Goal: Check status: Check status

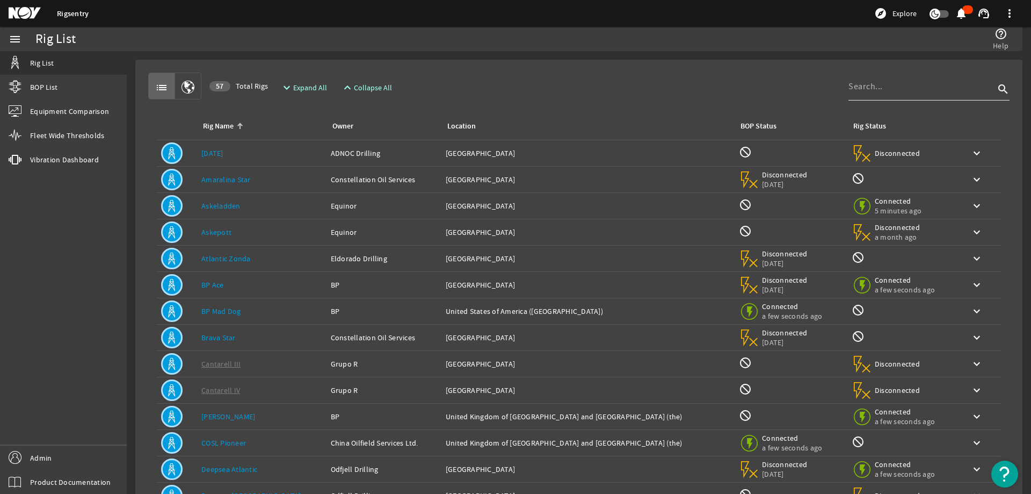
click at [887, 82] on input at bounding box center [922, 86] width 146 height 13
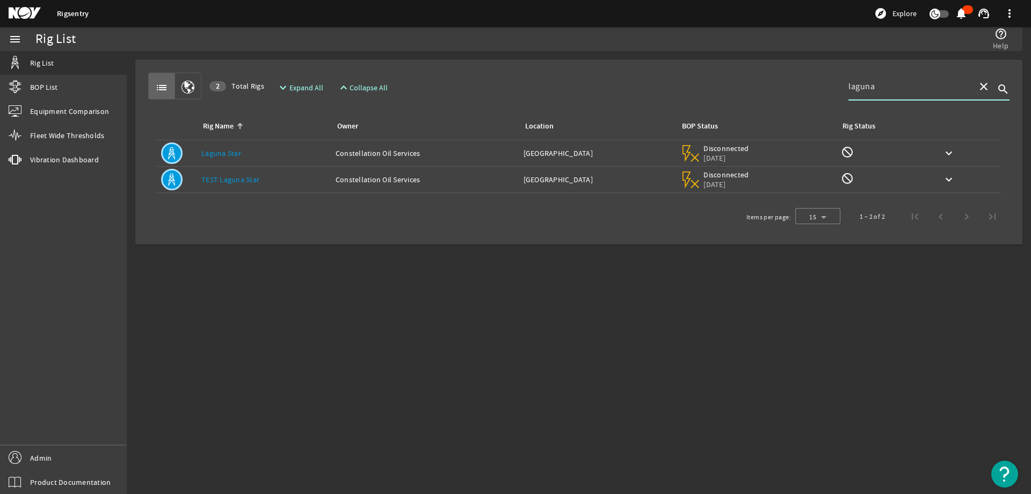
type input "laguna"
click at [271, 156] on div "Rig Name: Laguna Star" at bounding box center [264, 153] width 126 height 11
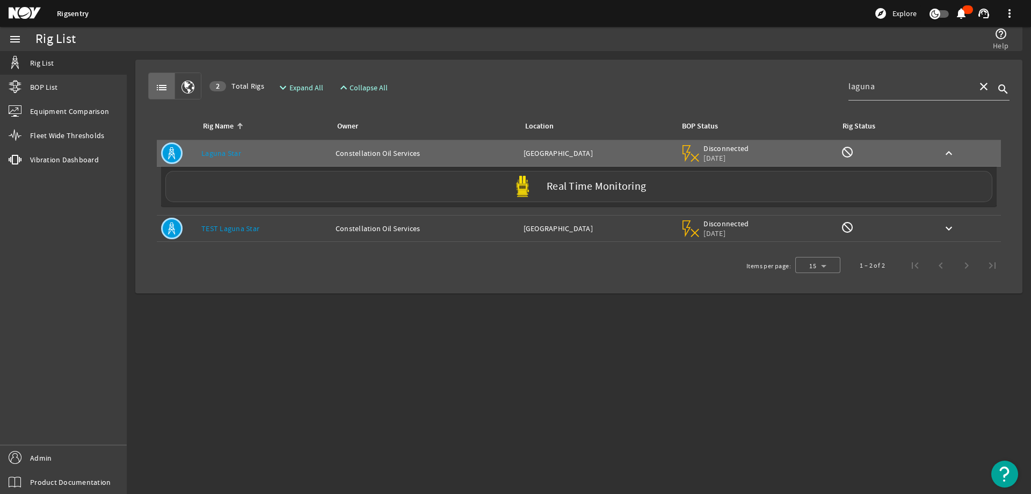
click at [301, 192] on div "Real Time Monitoring" at bounding box center [578, 186] width 827 height 31
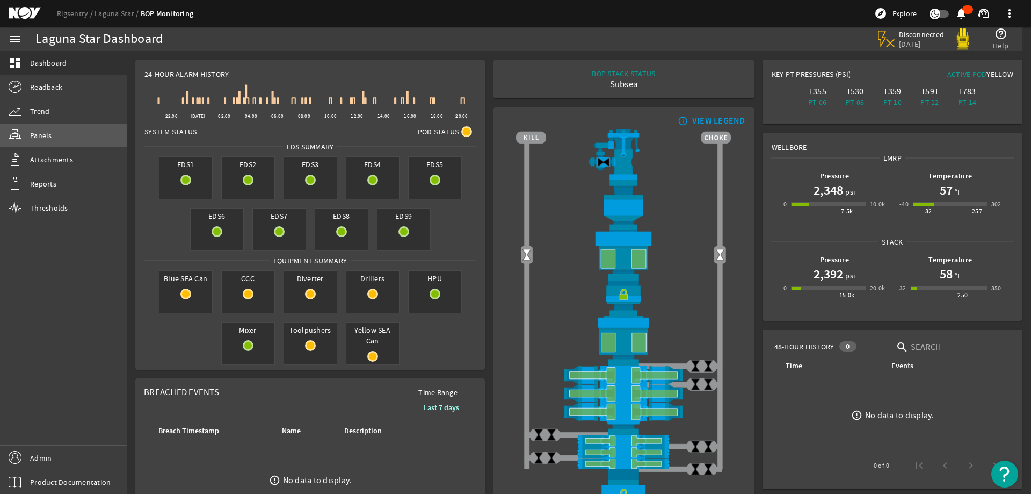
click at [55, 140] on link "Panels" at bounding box center [63, 136] width 127 height 24
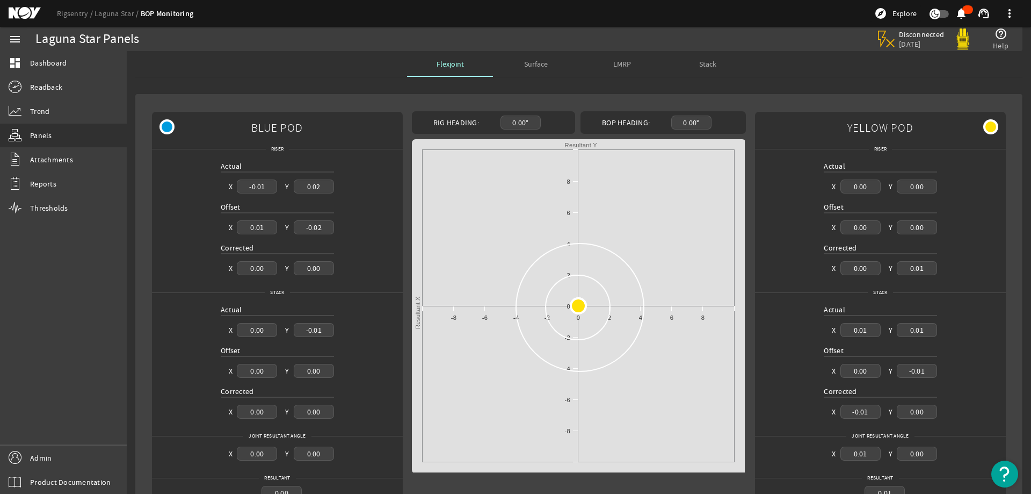
click at [524, 68] on span "Surface" at bounding box center [536, 64] width 24 height 8
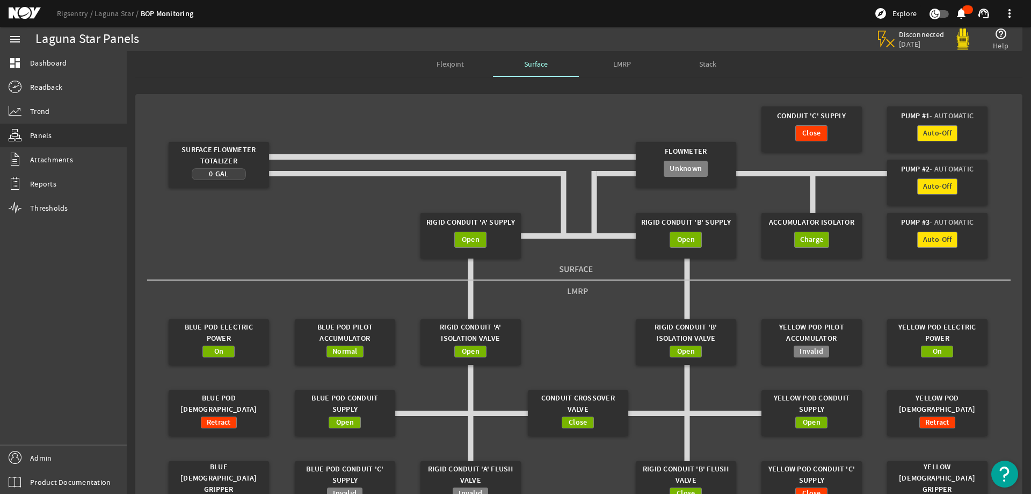
click at [539, 127] on gridster "Conduit 'C' Supply Close Pump #1 - Automatic Auto-Off Surface Flowmeter Totaliz…" at bounding box center [579, 307] width 864 height 408
click at [405, 113] on gridster "Conduit 'C' Supply Close Pump #1 - Automatic Auto-Off Surface Flowmeter Totaliz…" at bounding box center [579, 306] width 864 height 407
click at [516, 118] on gridster "Conduit 'C' Supply Close Pump #1 - Automatic Auto-Off Surface Flowmeter Totaliz…" at bounding box center [579, 306] width 864 height 407
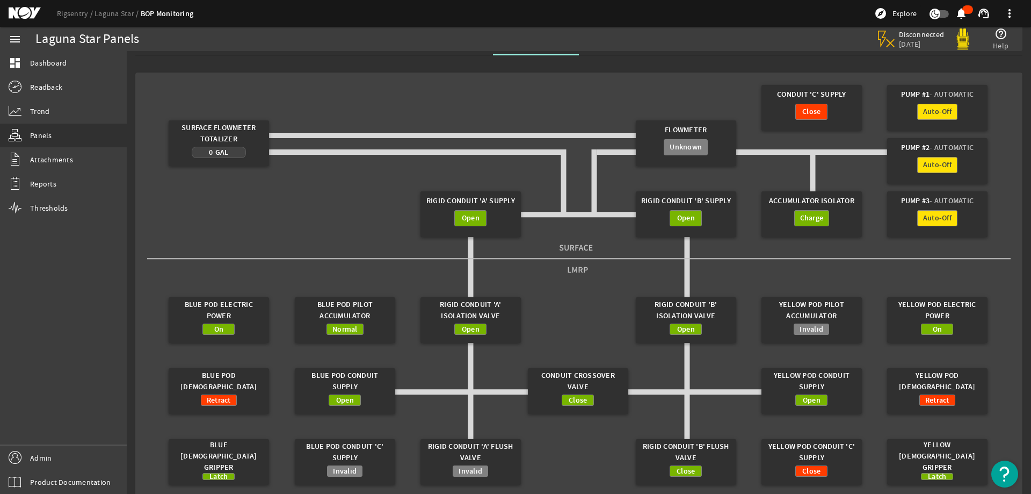
scroll to position [33, 0]
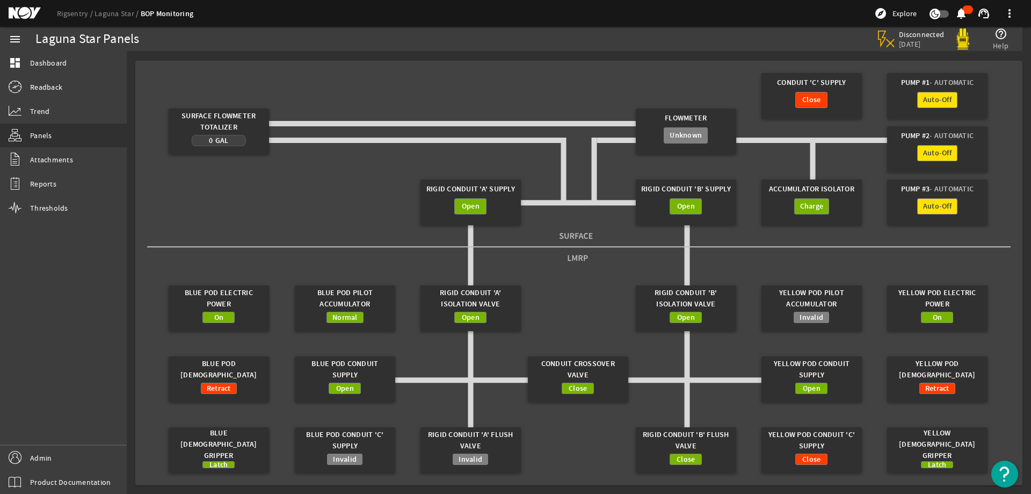
click at [580, 442] on gridster "Conduit 'C' Supply Close Pump #1 - Automatic Auto-Off Surface Flowmeter Totaliz…" at bounding box center [579, 272] width 864 height 407
click at [996, 285] on gridster "Conduit 'C' Supply Close Pump #1 - Automatic Auto-Off Surface Flowmeter Totaliz…" at bounding box center [579, 272] width 864 height 407
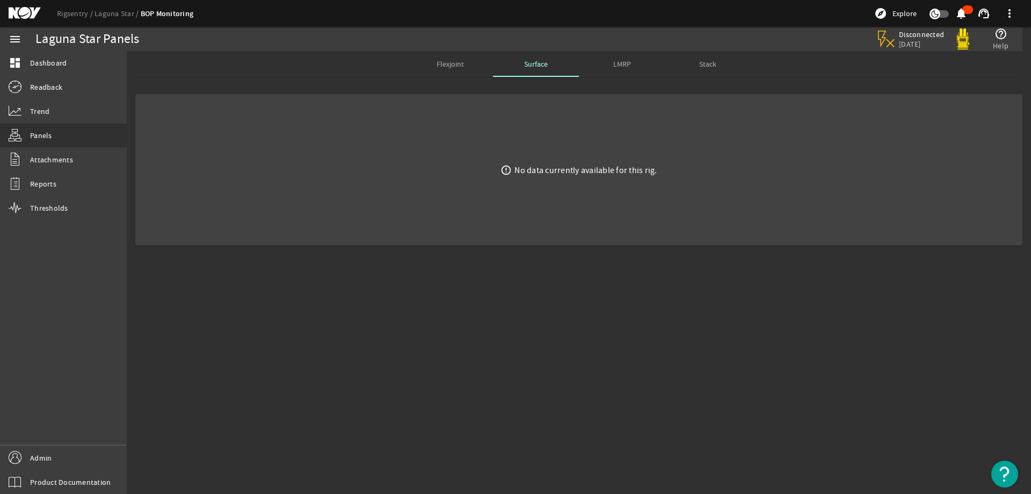
scroll to position [0, 0]
click at [283, 86] on rigsentry-mat-card "error_outline No data currently available for this rig." at bounding box center [579, 169] width 904 height 169
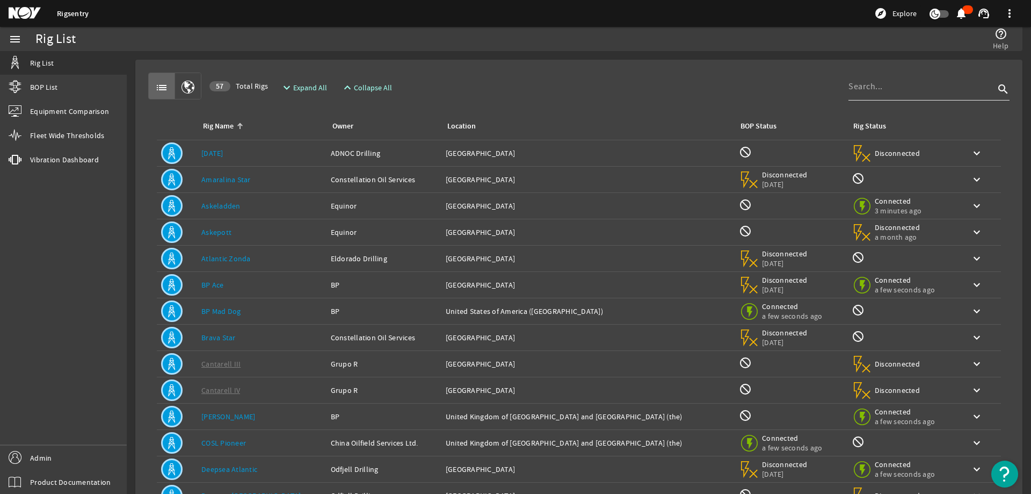
click at [872, 90] on input at bounding box center [922, 86] width 146 height 13
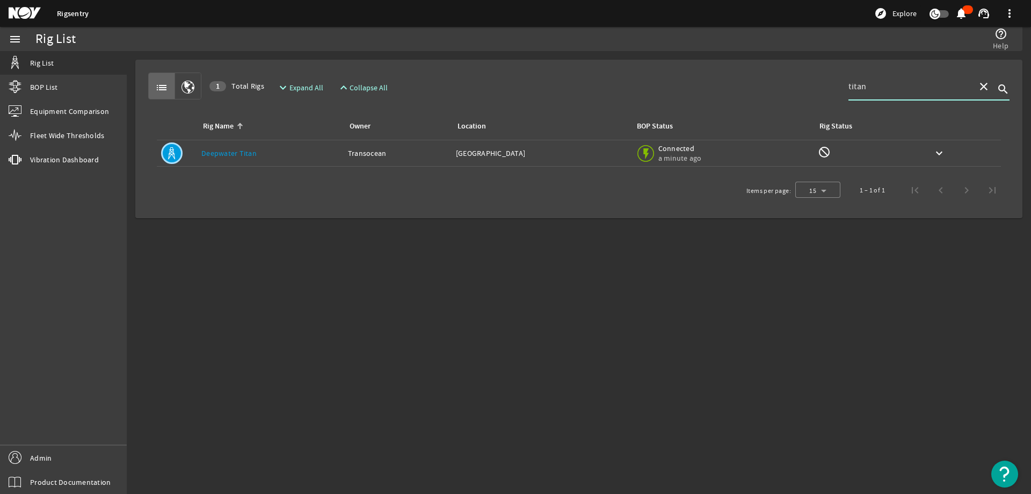
type input "titan"
click at [304, 148] on div "Rig Name: Deepwater Titan" at bounding box center [270, 153] width 138 height 11
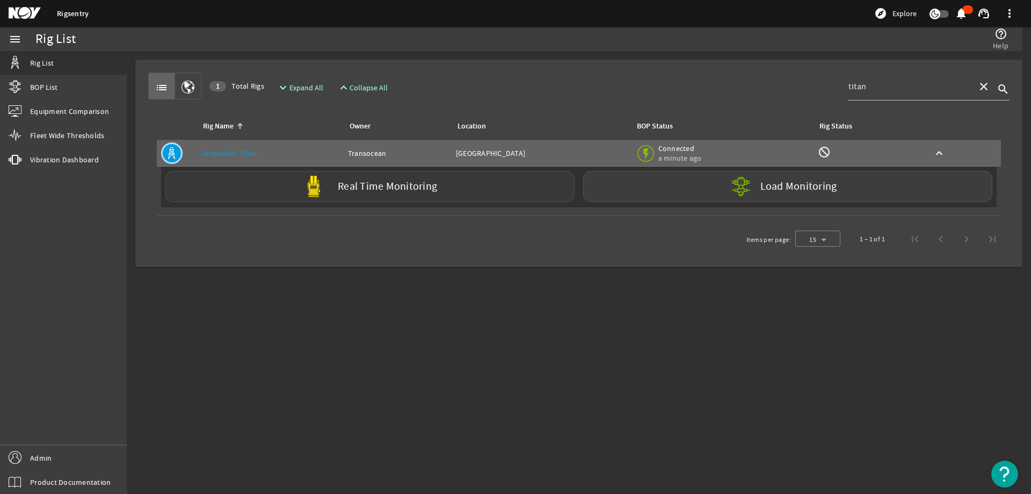
click at [366, 191] on label "Real Time Monitoring" at bounding box center [387, 186] width 99 height 11
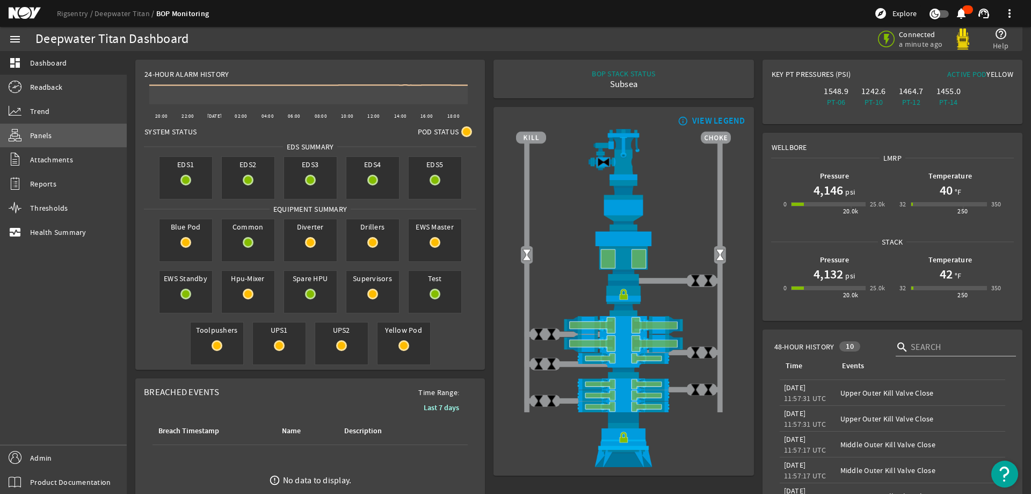
click at [49, 139] on span "Panels" at bounding box center [41, 135] width 22 height 11
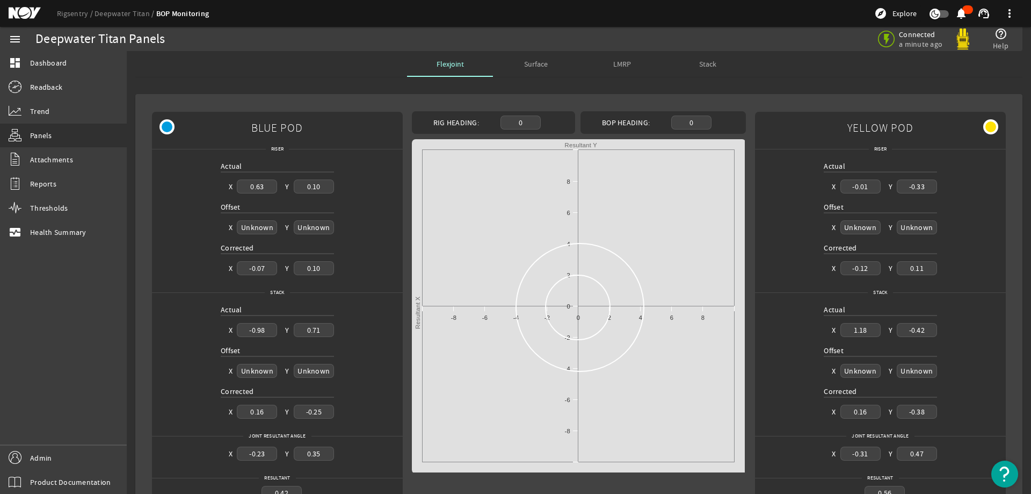
click at [540, 66] on span "Surface" at bounding box center [536, 64] width 24 height 8
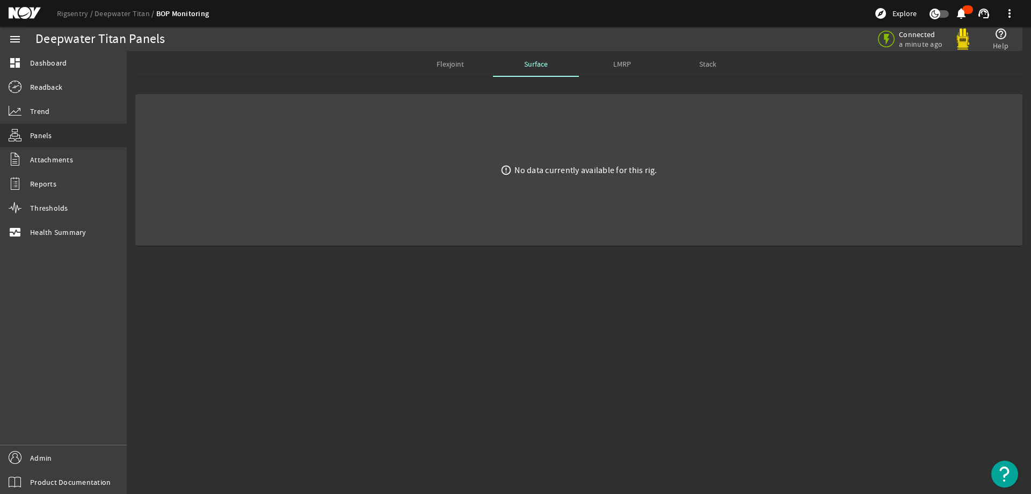
click at [609, 66] on div "LMRP" at bounding box center [622, 64] width 86 height 26
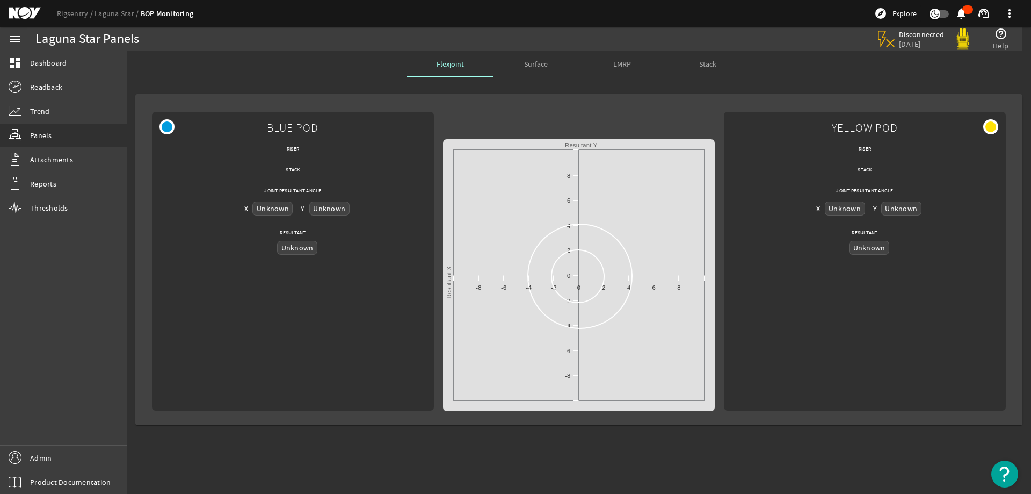
click at [545, 64] on span "Surface" at bounding box center [536, 64] width 24 height 8
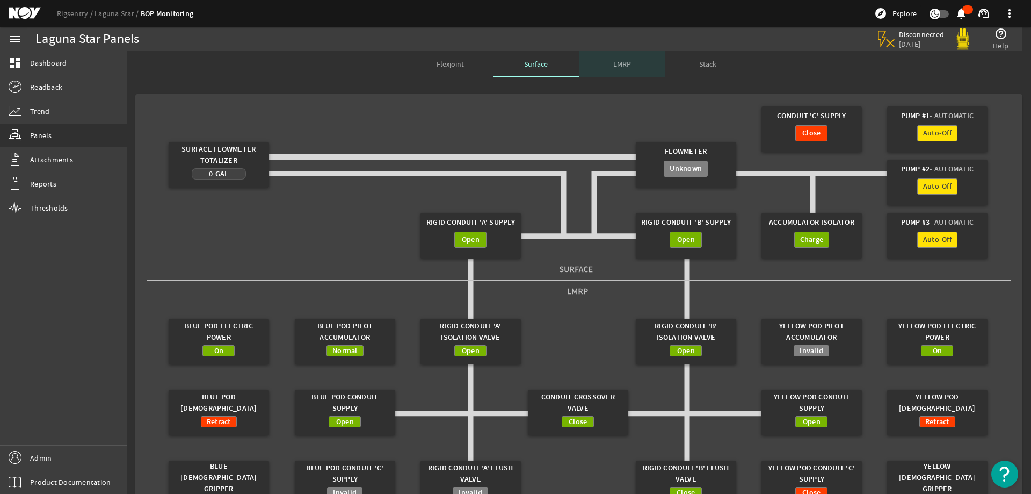
click at [614, 63] on span "LMRP" at bounding box center [622, 64] width 18 height 8
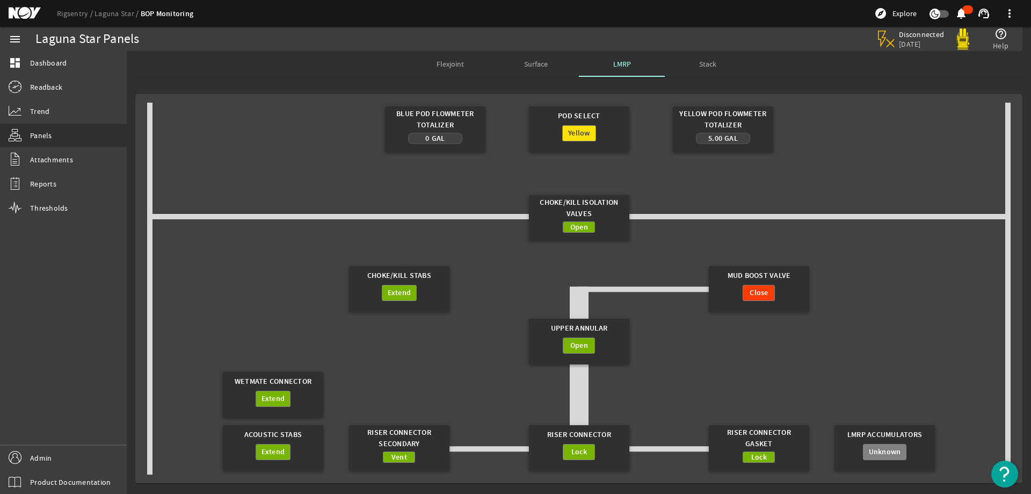
click at [495, 270] on gridster "Blue Pod Flowmeter Totalizer 0 Gal Pod Select Yellow Yellow Pod Flowmeter Total…" at bounding box center [579, 289] width 864 height 372
click at [704, 66] on span "Stack" at bounding box center [707, 64] width 17 height 8
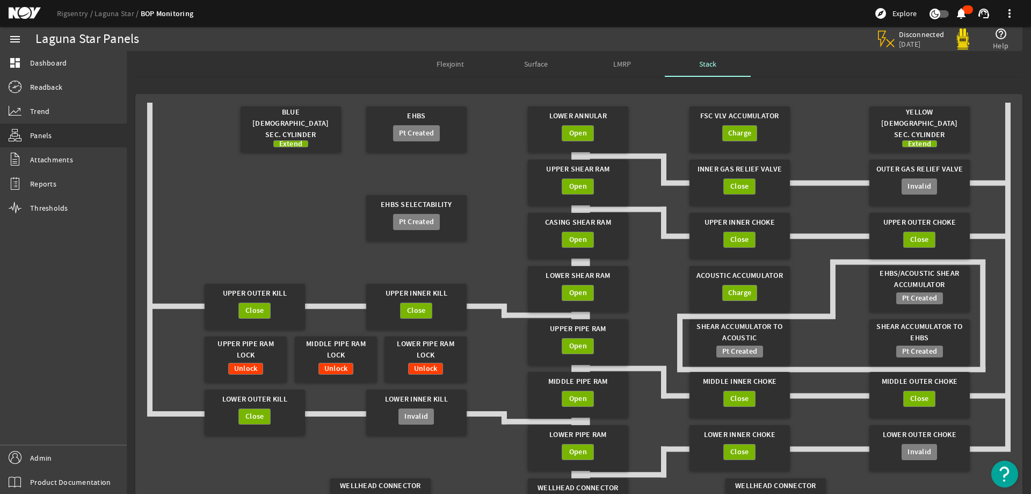
click at [506, 240] on gridster "Blue Female Sec. Cylinder Extend EHBS Pt Created Lower Annular Open FSC VLV Acc…" at bounding box center [579, 315] width 864 height 425
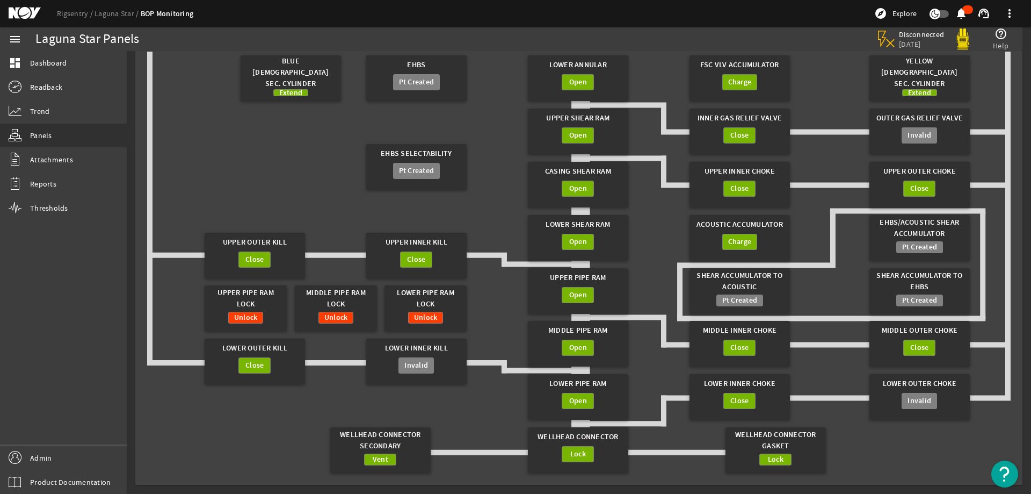
click at [479, 191] on gridster "Blue Female Sec. Cylinder Extend EHBS Pt Created Lower Annular Open FSC VLV Acc…" at bounding box center [579, 264] width 864 height 425
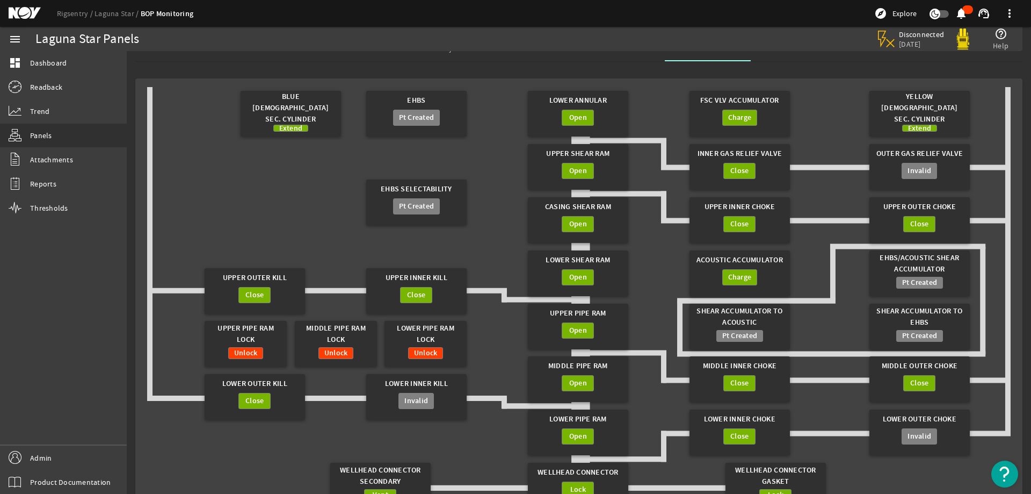
scroll to position [0, 0]
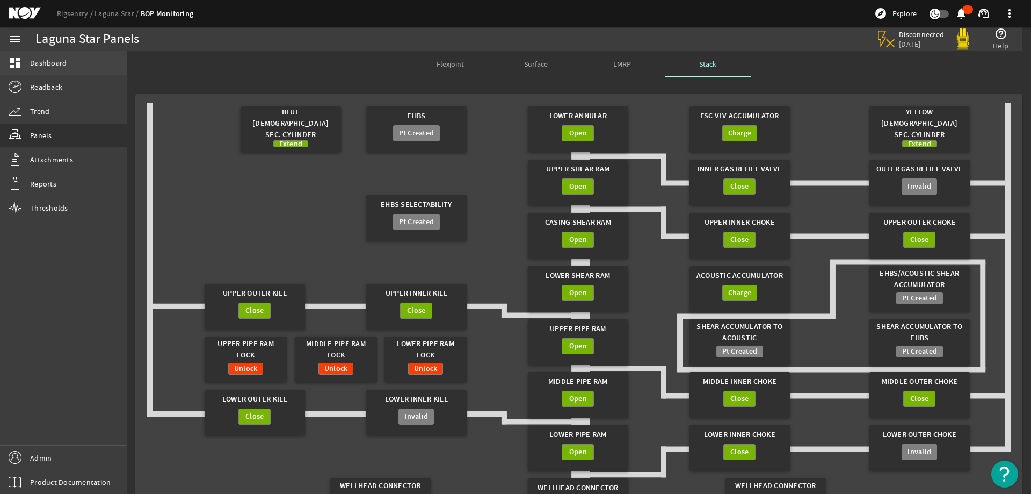
click at [71, 68] on link "dashboard Dashboard" at bounding box center [63, 63] width 127 height 24
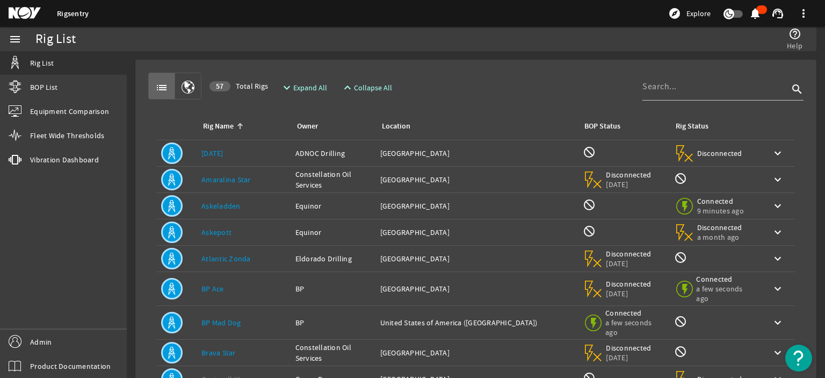
click at [426, 76] on div "list 57 Total Rigs expand_more Expand All expand_less Collapse All search" at bounding box center [475, 86] width 655 height 27
click at [491, 39] on div "help_outline Help" at bounding box center [615, 39] width 383 height 24
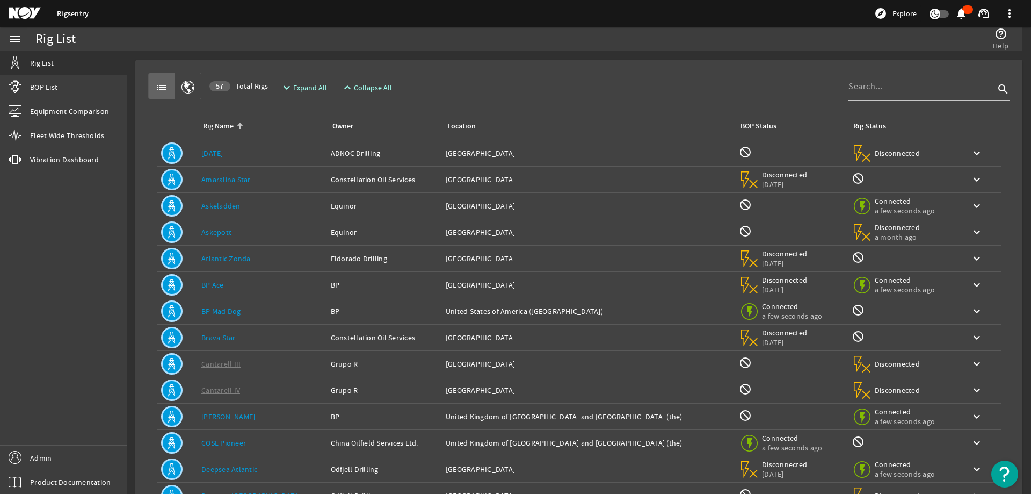
click at [535, 78] on div "list 57 Total Rigs expand_more Expand All expand_less Collapse All search" at bounding box center [578, 86] width 861 height 27
click at [917, 88] on input at bounding box center [922, 86] width 146 height 13
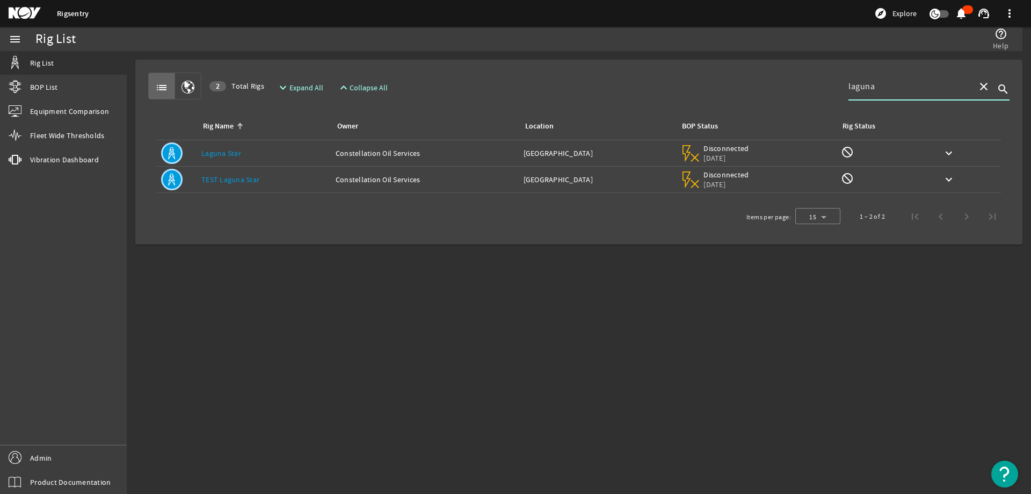
type input "laguna"
click at [255, 154] on div "Rig Name: Laguna Star" at bounding box center [264, 153] width 126 height 11
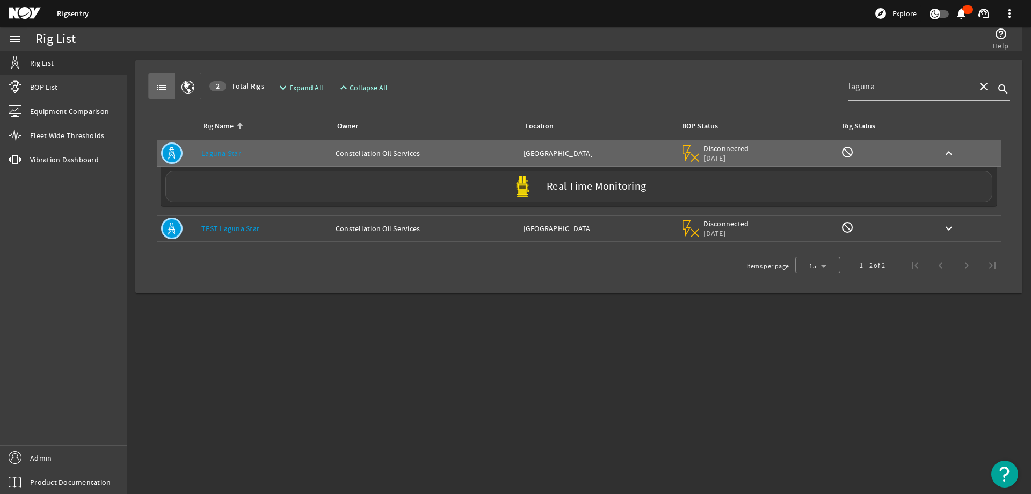
click at [291, 188] on div "Real Time Monitoring" at bounding box center [578, 186] width 827 height 31
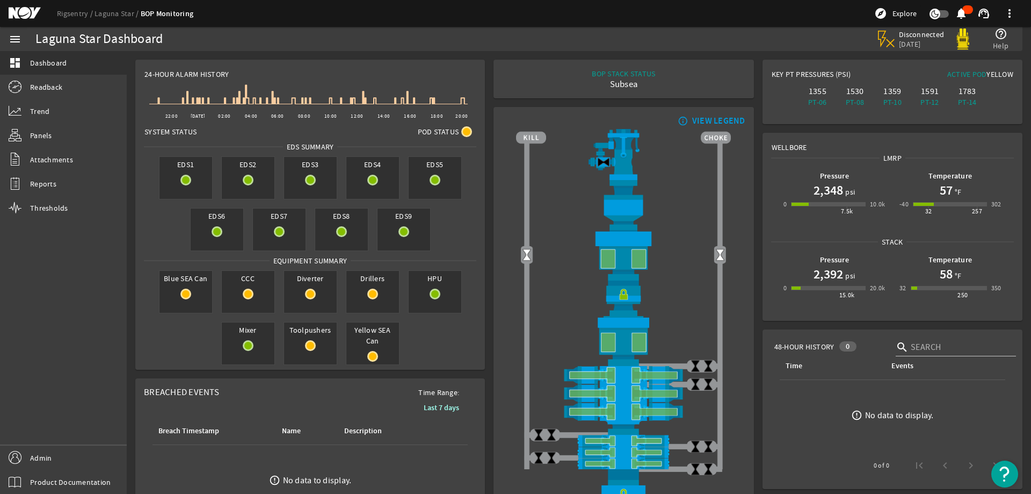
click at [494, 169] on mat-card "info_outline VIEW LEGEND" at bounding box center [624, 319] width 260 height 425
click at [834, 190] on h1 "2,348" at bounding box center [829, 190] width 30 height 17
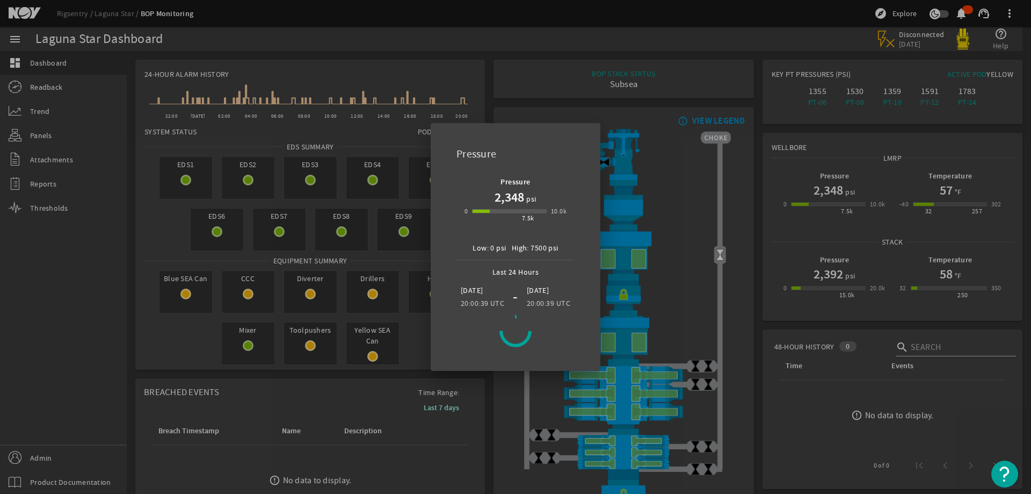
click at [677, 144] on div at bounding box center [515, 247] width 1031 height 494
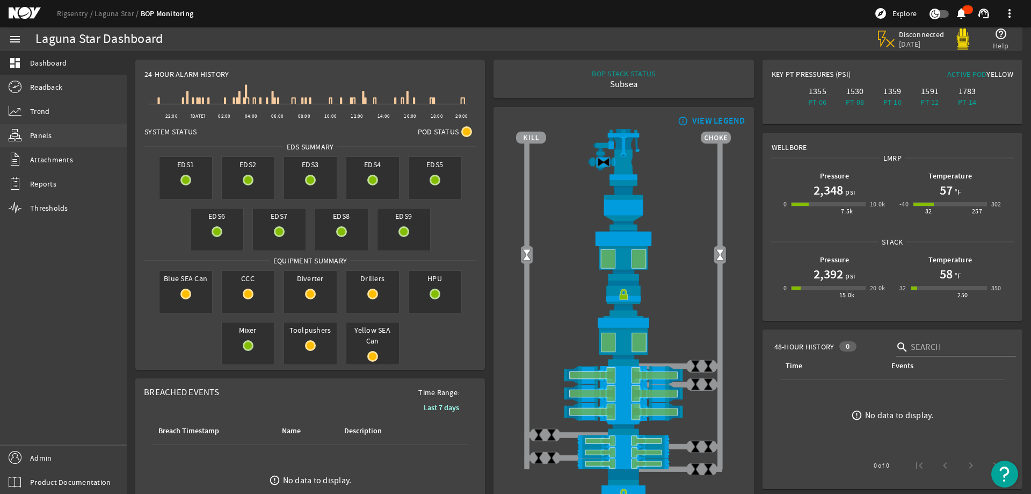
click at [56, 143] on link "Panels" at bounding box center [63, 136] width 127 height 24
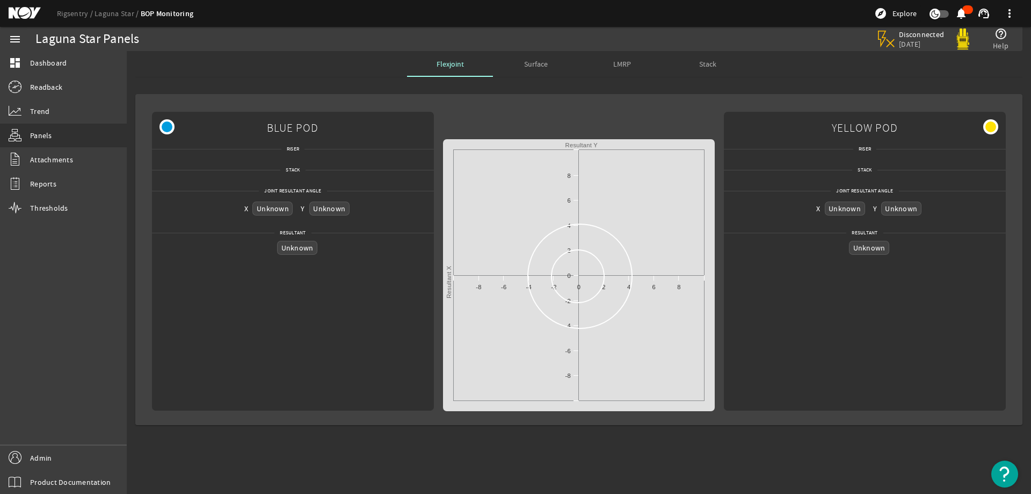
click at [541, 62] on span "Surface" at bounding box center [536, 64] width 24 height 8
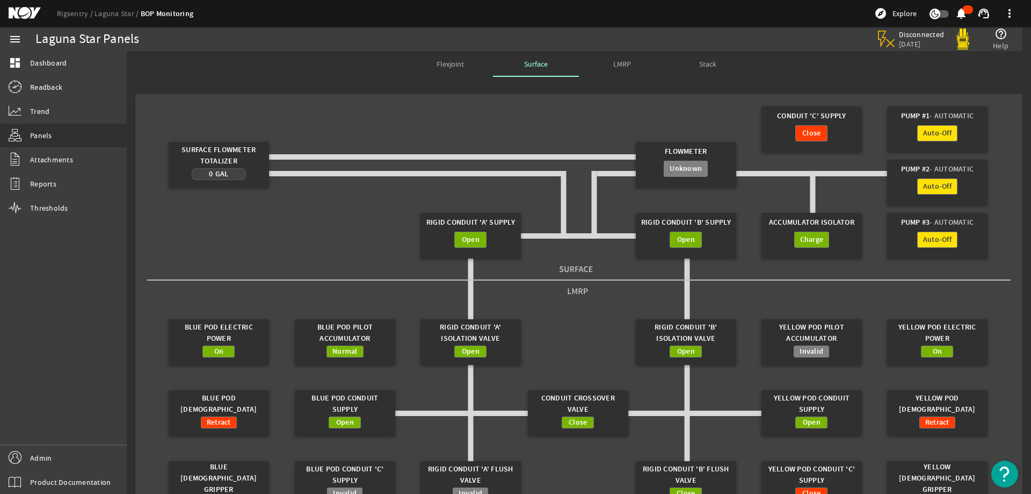
click at [623, 67] on span "LMRP" at bounding box center [622, 64] width 18 height 8
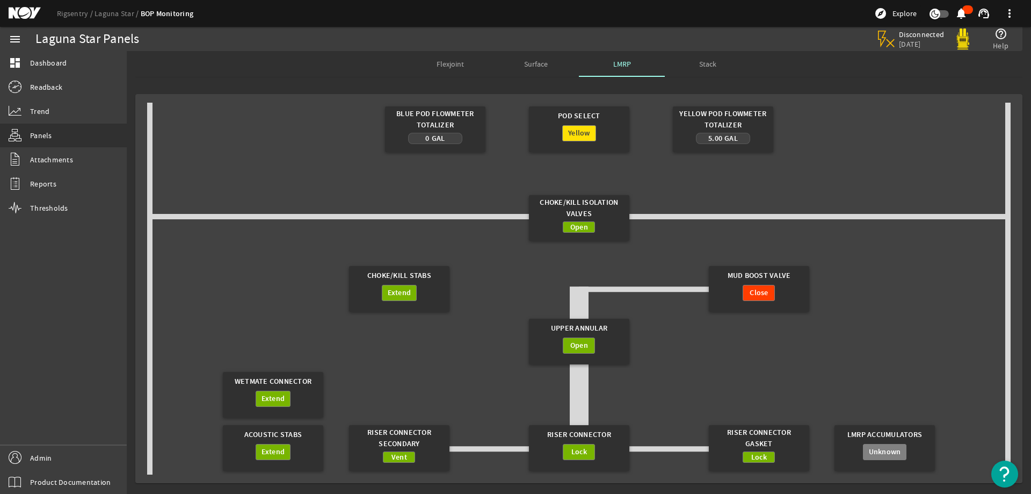
click at [705, 64] on span "Stack" at bounding box center [707, 64] width 17 height 8
